Goal: Download file/media

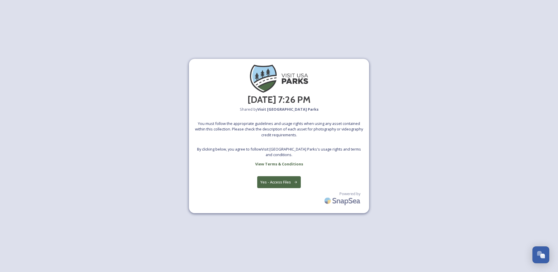
scroll to position [882, 0]
click at [286, 182] on button "Yes - Access Files" at bounding box center [279, 182] width 44 height 12
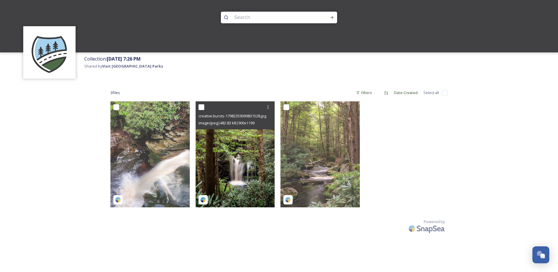
click at [201, 108] on input "checkbox" at bounding box center [202, 107] width 6 height 6
checkbox input "true"
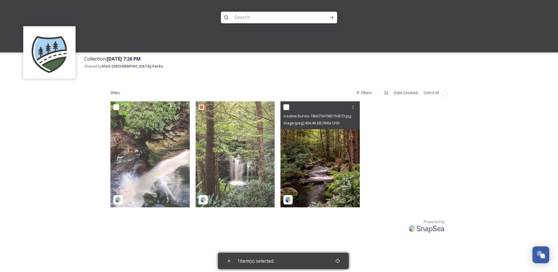
click at [286, 107] on input "checkbox" at bounding box center [286, 107] width 6 height 6
checkbox input "true"
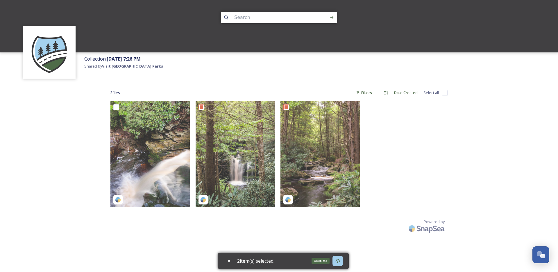
click at [343, 261] on div "Download" at bounding box center [338, 260] width 10 height 10
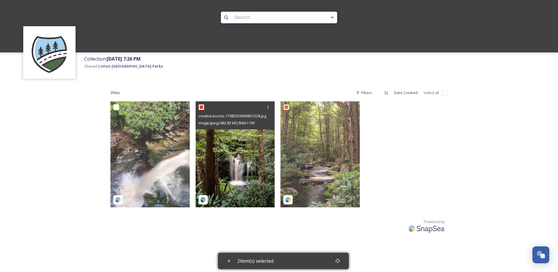
click at [246, 186] on img at bounding box center [235, 154] width 79 height 106
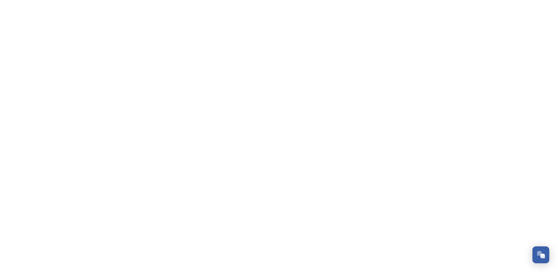
scroll to position [882, 0]
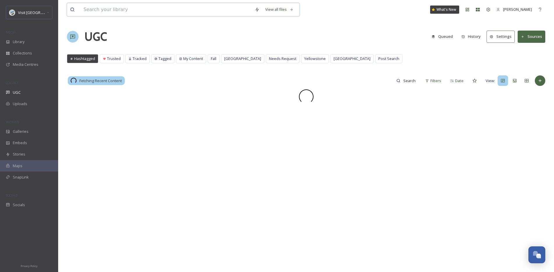
click at [109, 11] on input at bounding box center [166, 9] width 171 height 13
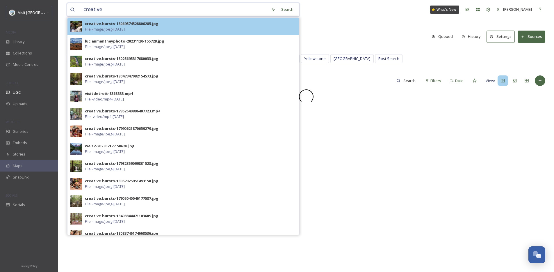
type input "creative"
click at [127, 21] on div "creative.bursts-18069574528806285.jpg" at bounding box center [122, 24] width 74 height 6
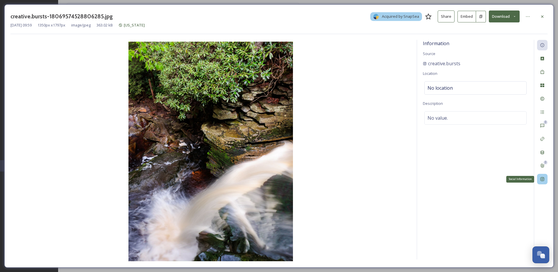
click at [544, 180] on icon at bounding box center [542, 178] width 5 height 5
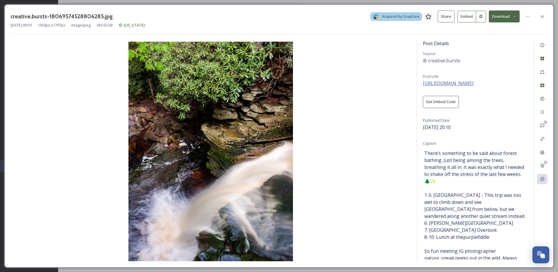
click at [459, 82] on span "[URL][DOMAIN_NAME]" at bounding box center [448, 83] width 51 height 6
